Goal: Obtain resource: Download file/media

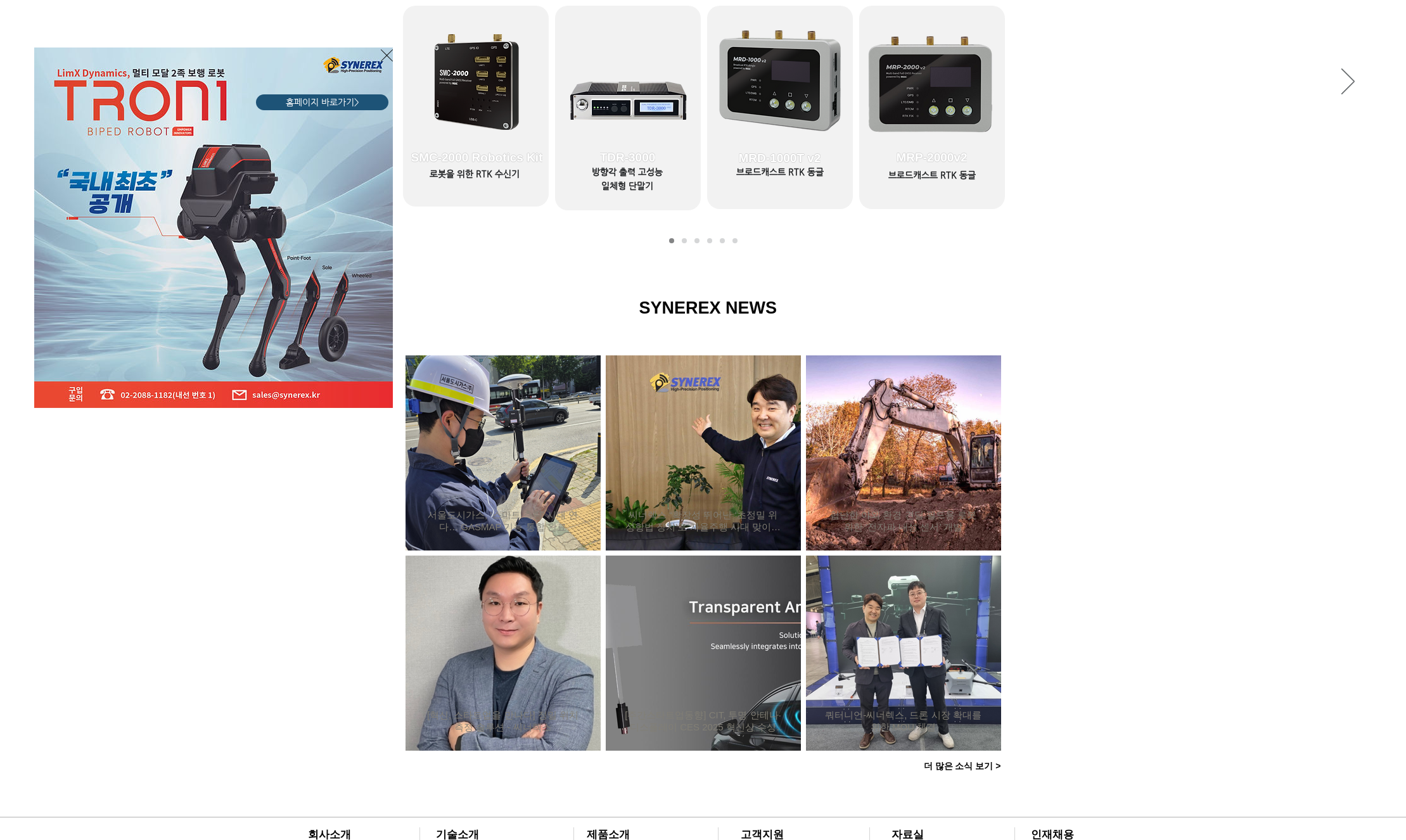
click at [495, 107] on div "LimX Dinamics" at bounding box center [703, 420] width 1406 height 840
click at [389, 56] on icon "사이트로 돌아가기" at bounding box center [386, 55] width 12 height 16
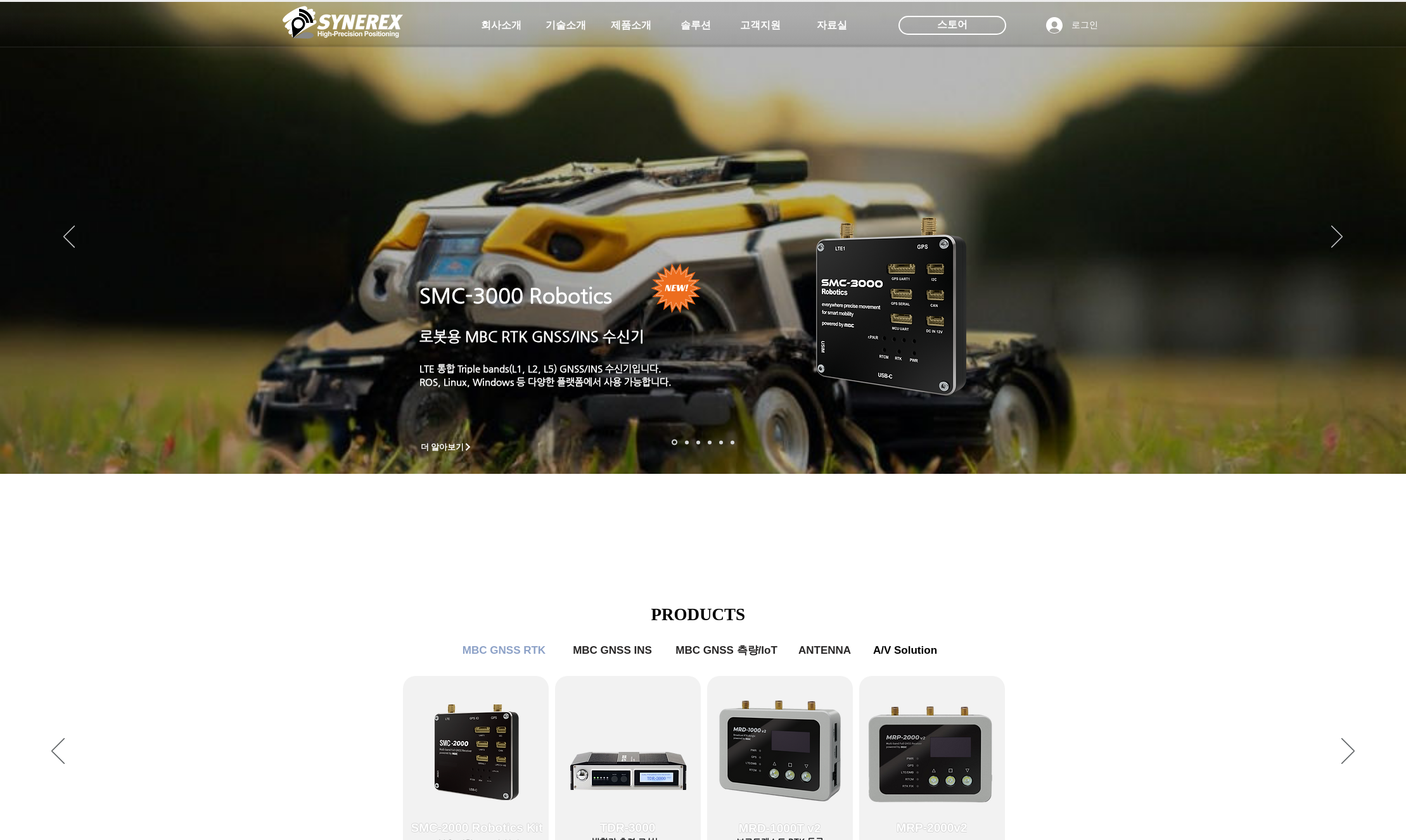
scroll to position [669, 0]
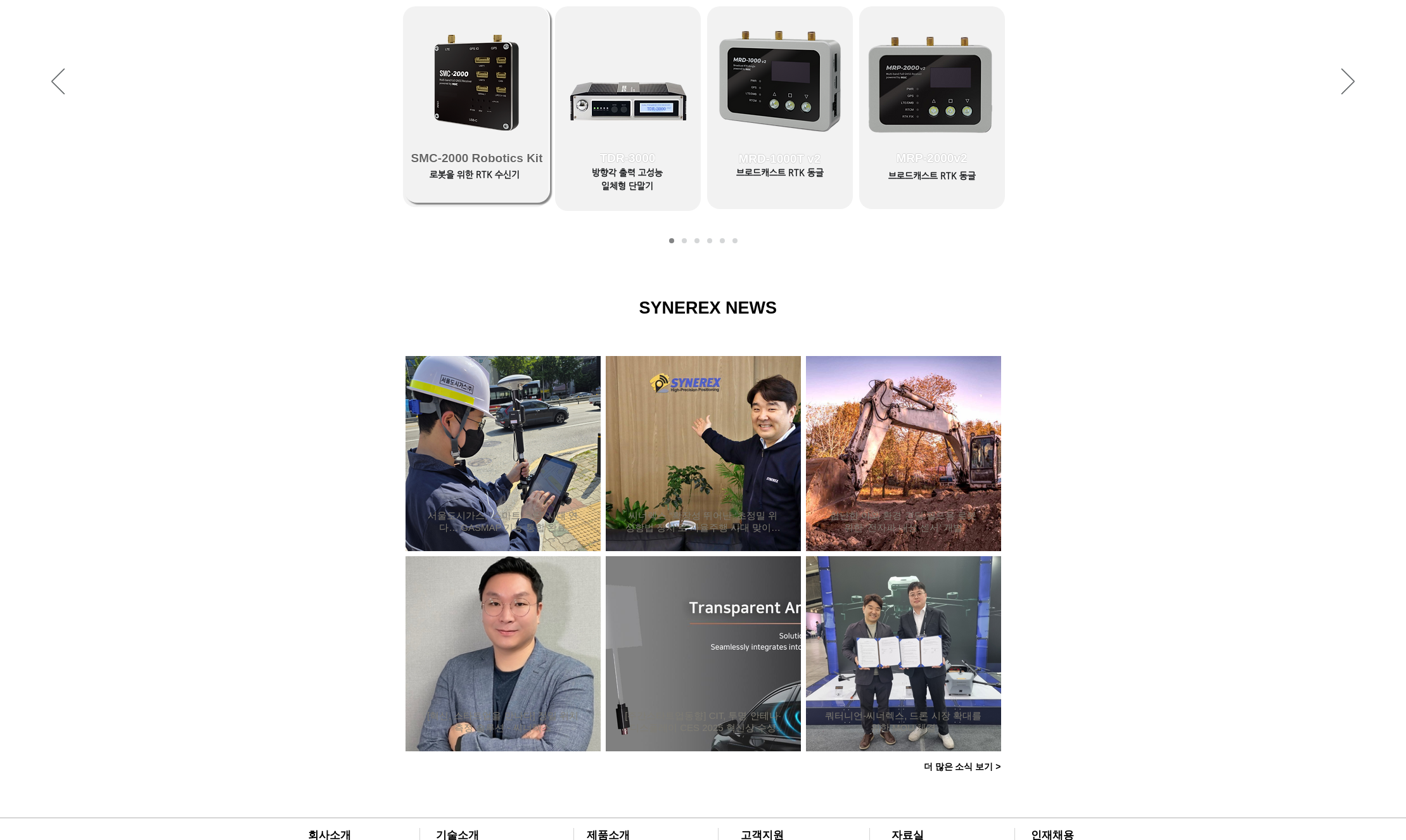
click at [465, 148] on span "SMC-2000 Robotics Kit" at bounding box center [476, 158] width 145 height 88
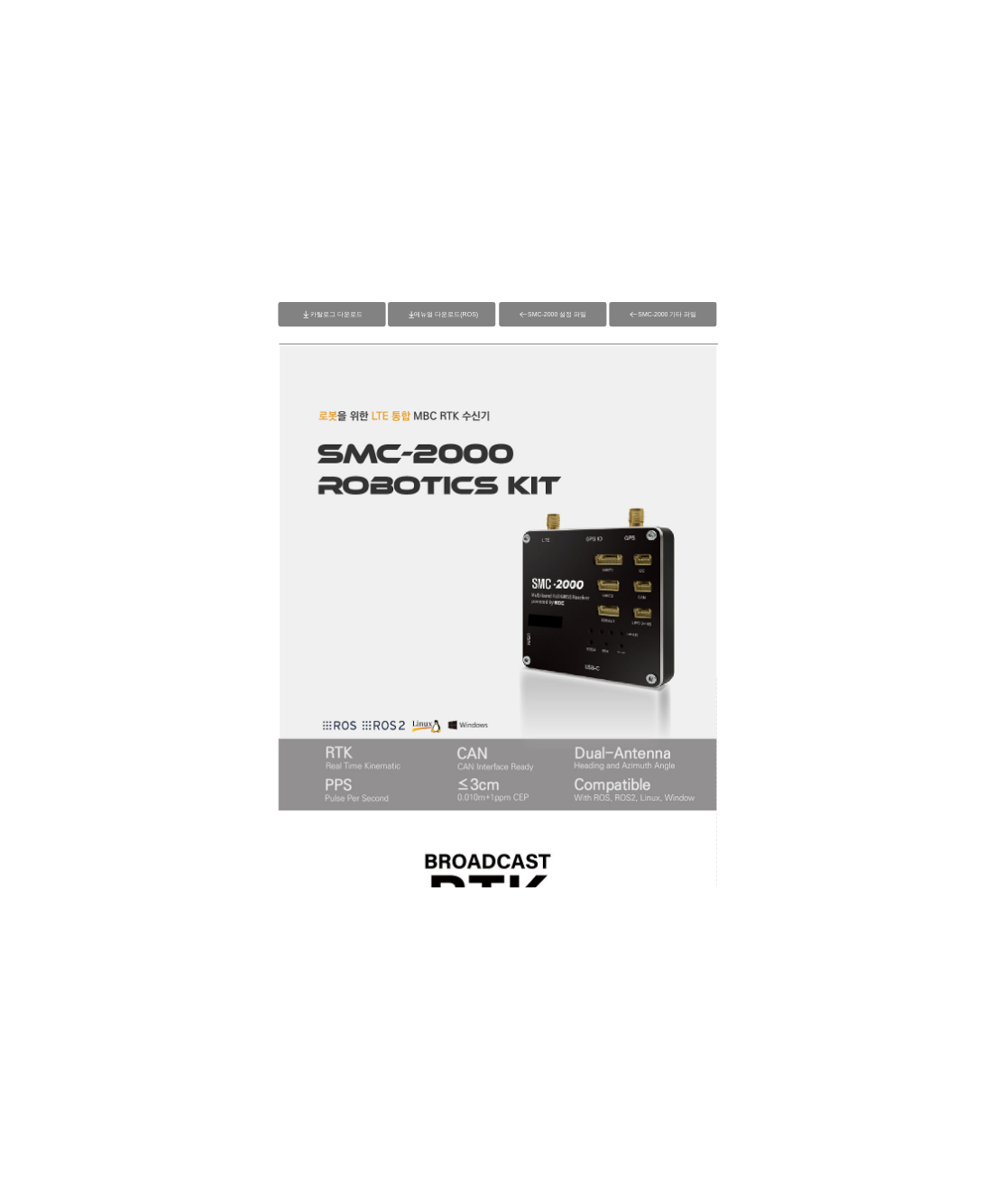
scroll to position [550, 0]
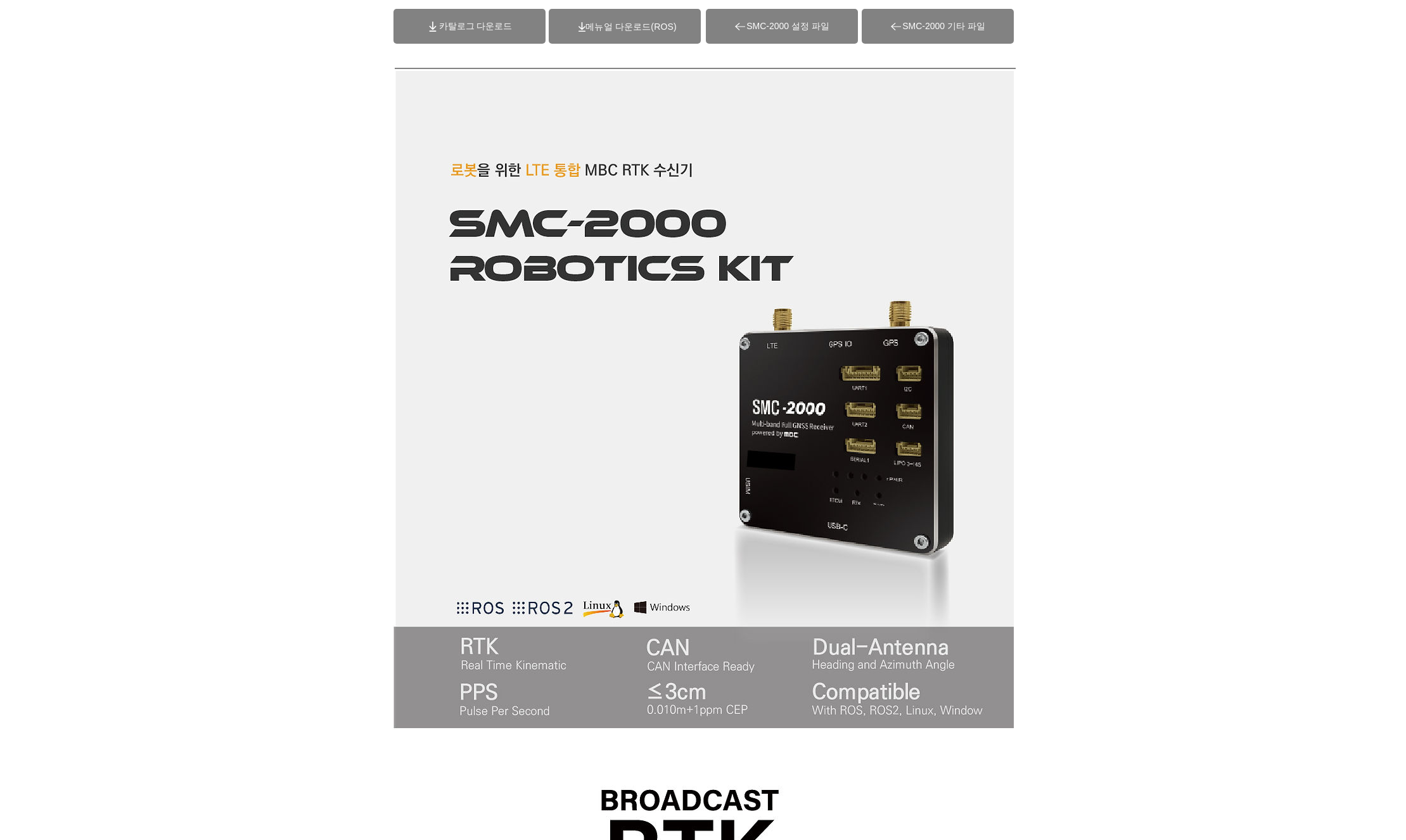
click at [593, 32] on span "(ROS)메뉴얼 다운로드" at bounding box center [630, 27] width 91 height 10
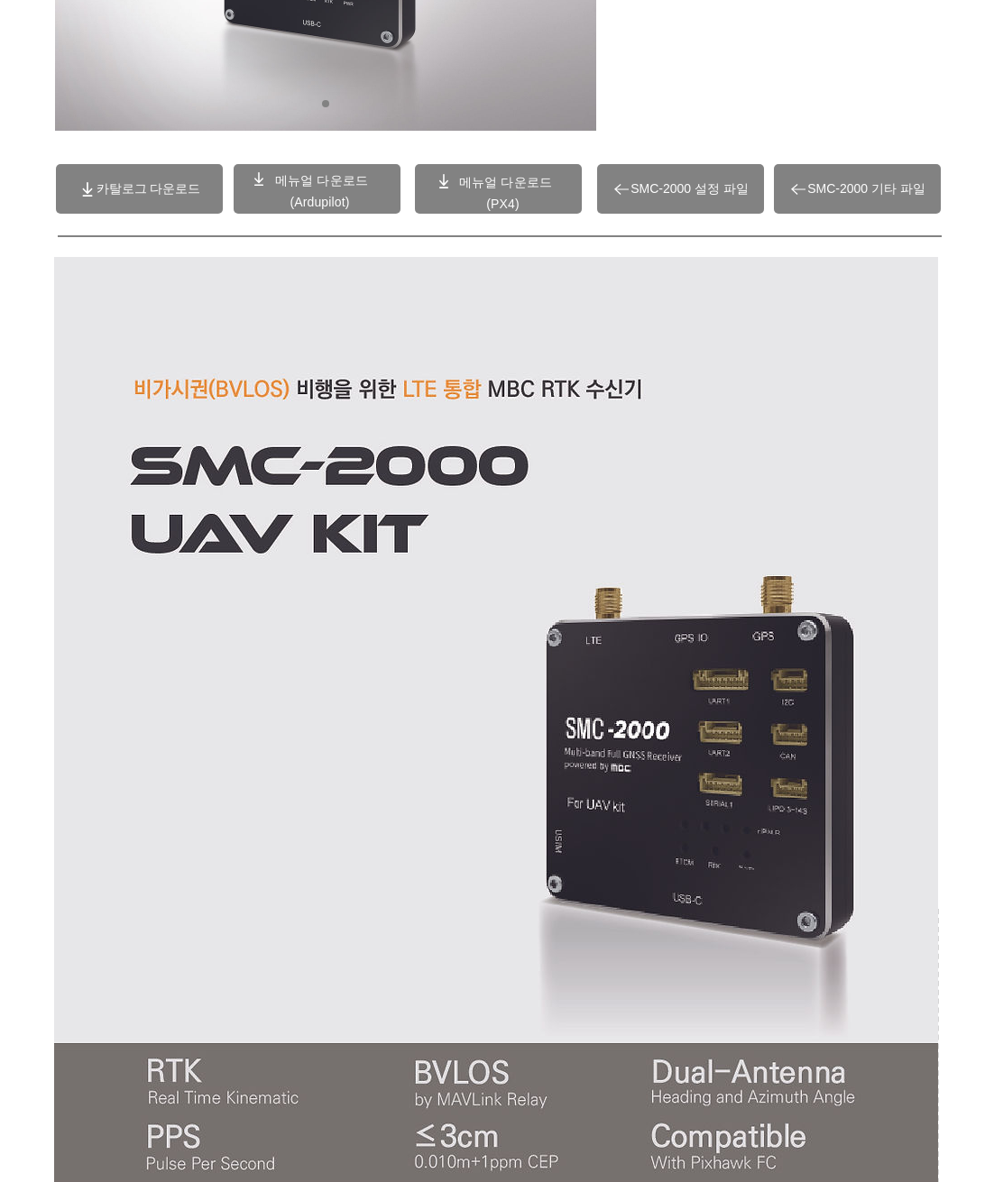
scroll to position [276, 0]
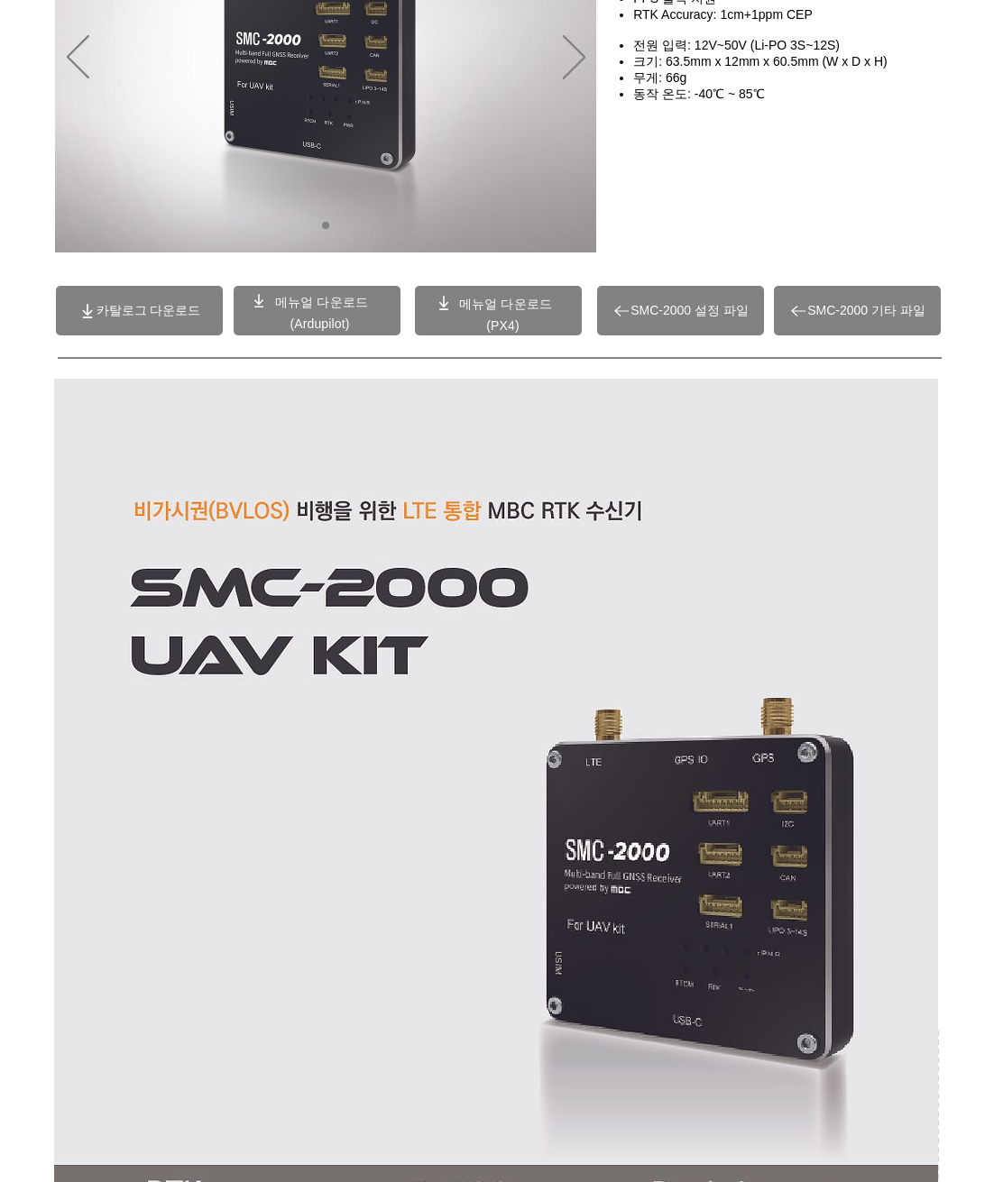
click at [519, 171] on img "슬라이드쇼" at bounding box center [325, 58] width 541 height 389
click at [487, 301] on span "메뉴얼 다운로드" at bounding box center [505, 304] width 93 height 14
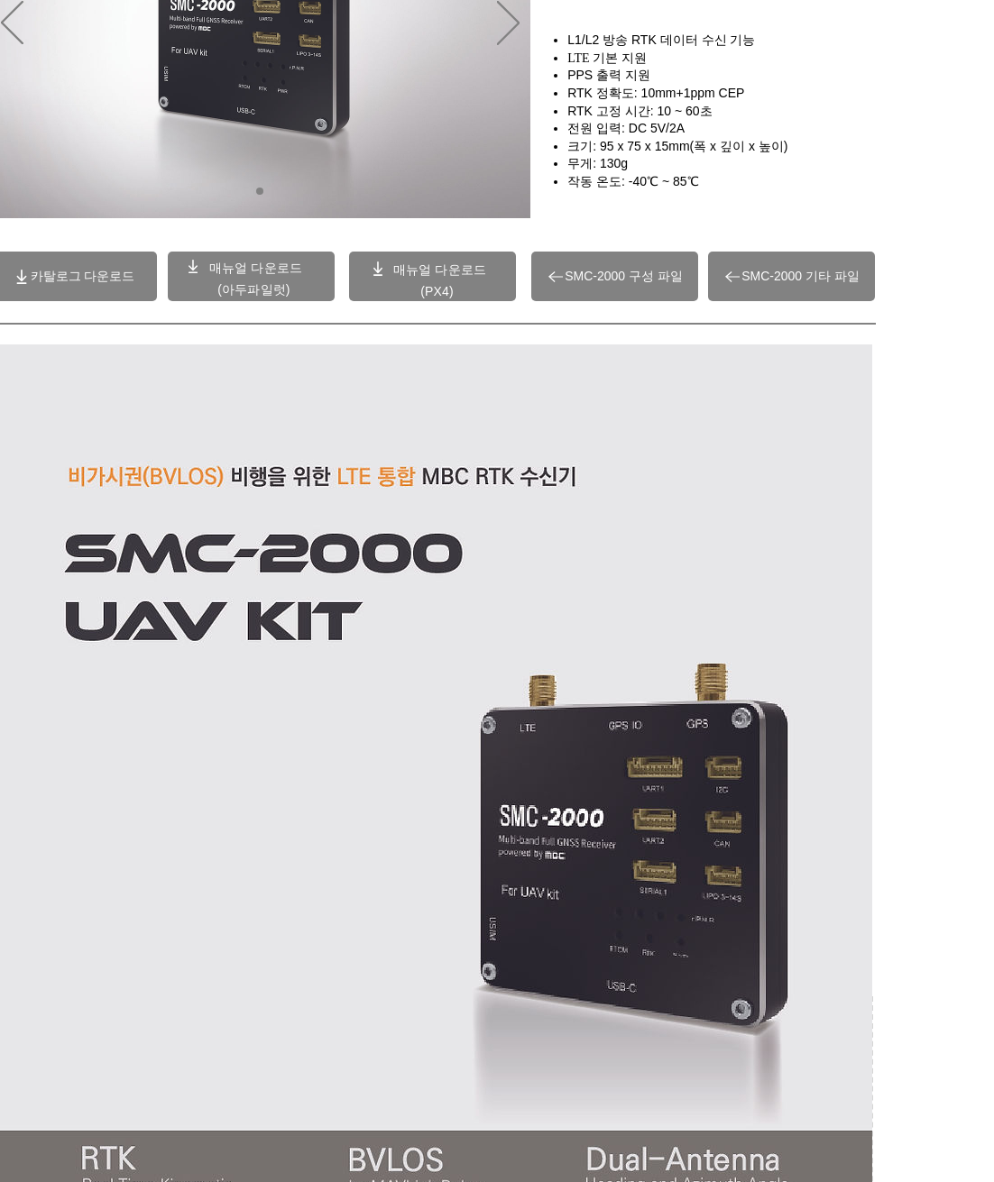
click at [449, 280] on span at bounding box center [432, 277] width 167 height 50
